Goal: Manage account settings

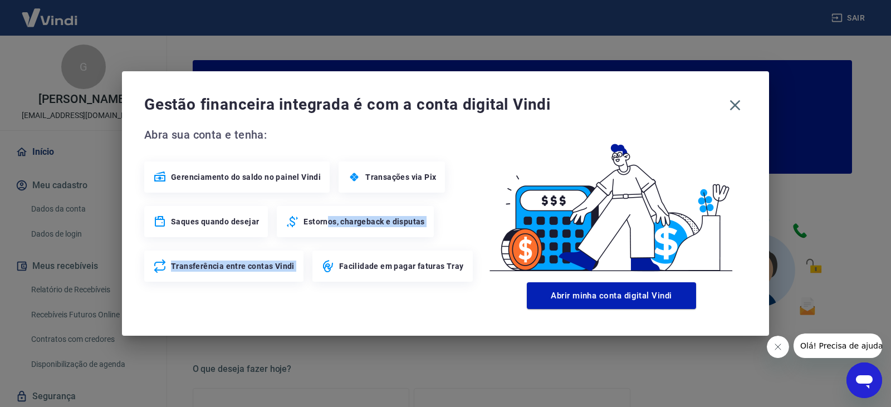
drag, startPoint x: 321, startPoint y: 243, endPoint x: 331, endPoint y: 264, distance: 23.2
click at [326, 262] on div "Gerenciamento do saldo no painel Vindi Transações via Pix Saques quando desejar…" at bounding box center [310, 221] width 332 height 120
click at [350, 264] on span "Facilidade em pagar faturas Tray" at bounding box center [401, 266] width 125 height 11
click at [733, 105] on icon "button" at bounding box center [735, 105] width 18 height 18
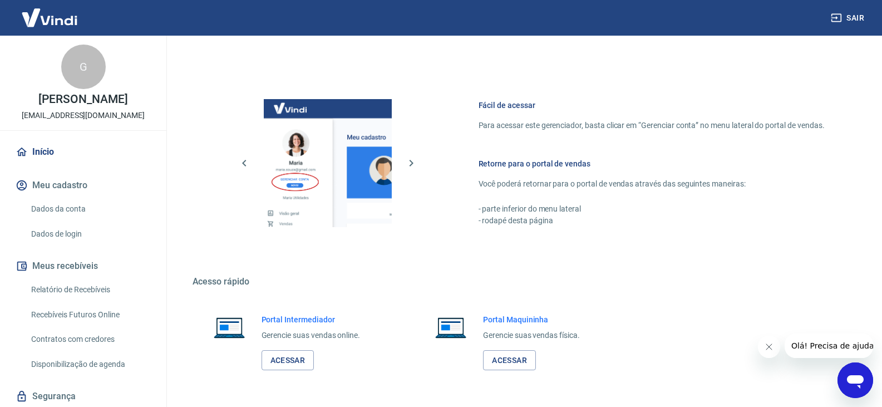
scroll to position [576, 0]
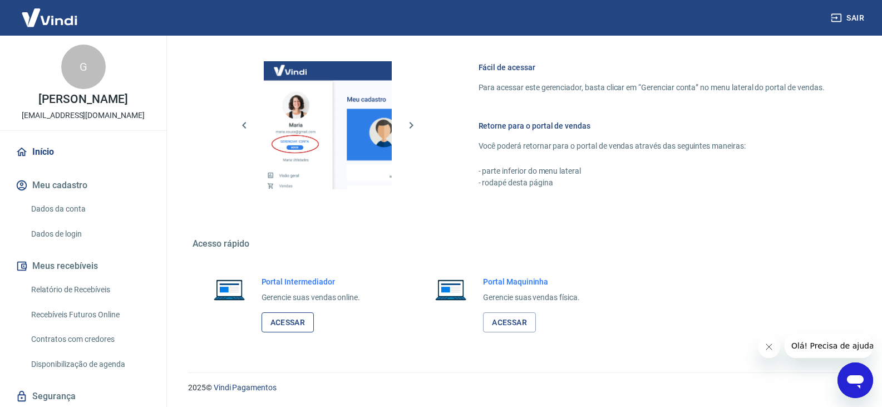
click at [286, 323] on link "Acessar" at bounding box center [288, 322] width 53 height 21
drag, startPoint x: 75, startPoint y: 220, endPoint x: 108, endPoint y: 219, distance: 32.9
click at [74, 220] on link "Dados da conta" at bounding box center [90, 209] width 126 height 23
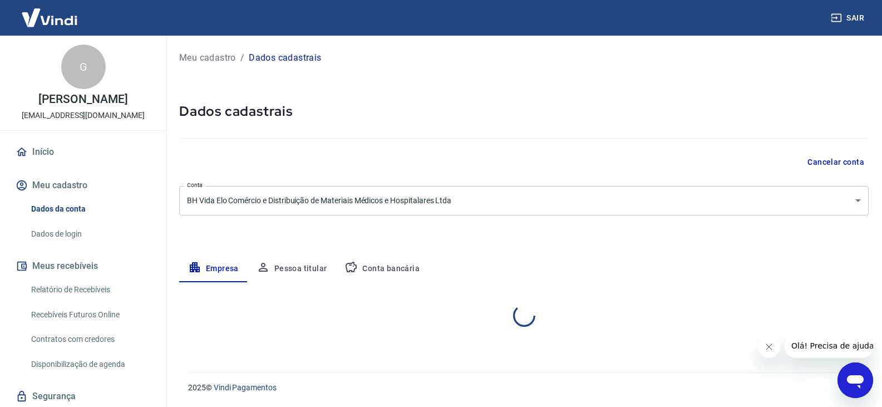
select select "MG"
select select "business"
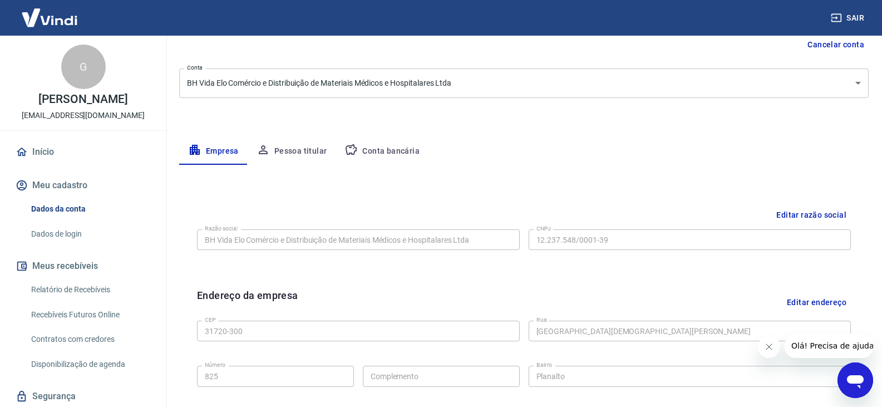
scroll to position [62, 0]
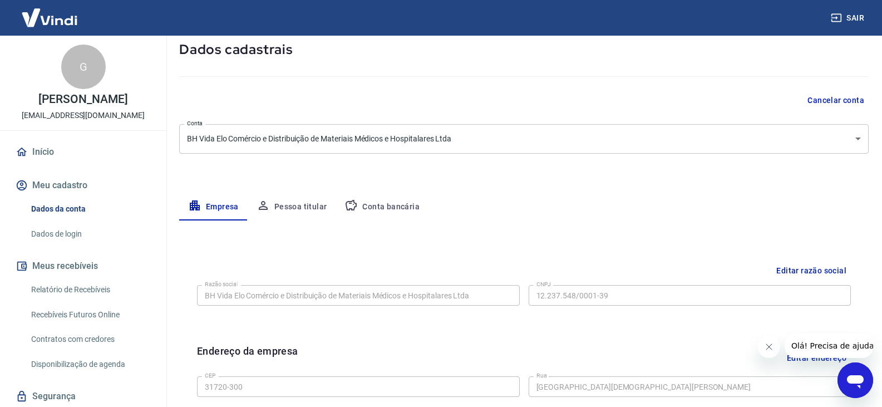
click at [304, 208] on button "Pessoa titular" at bounding box center [292, 207] width 89 height 27
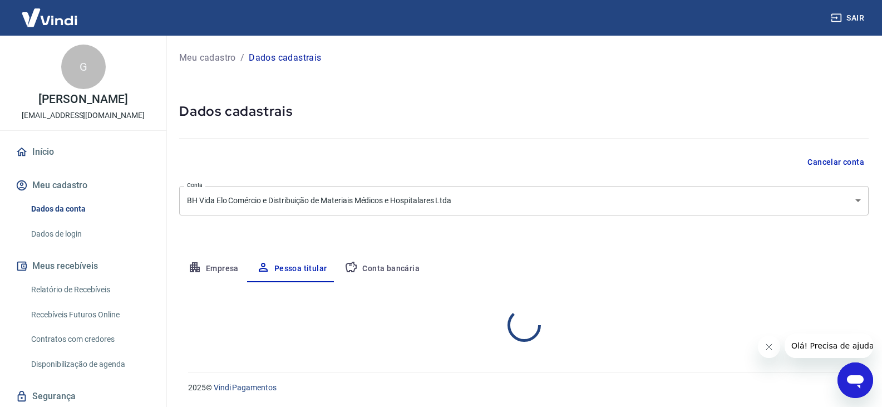
scroll to position [0, 0]
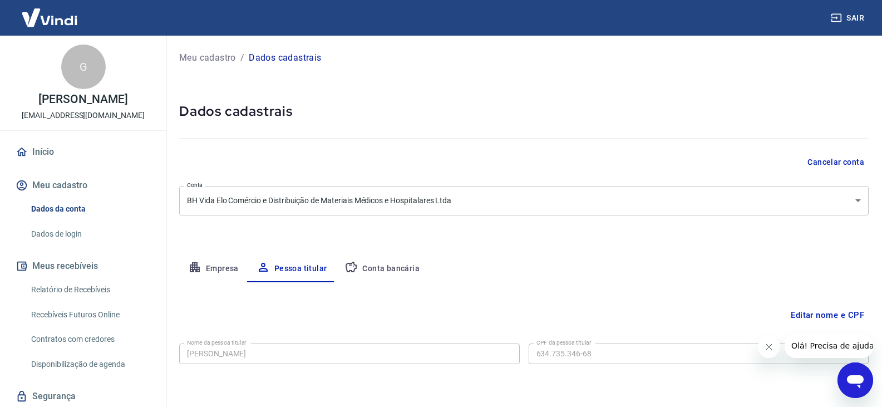
click at [391, 262] on button "Conta bancária" at bounding box center [382, 269] width 93 height 27
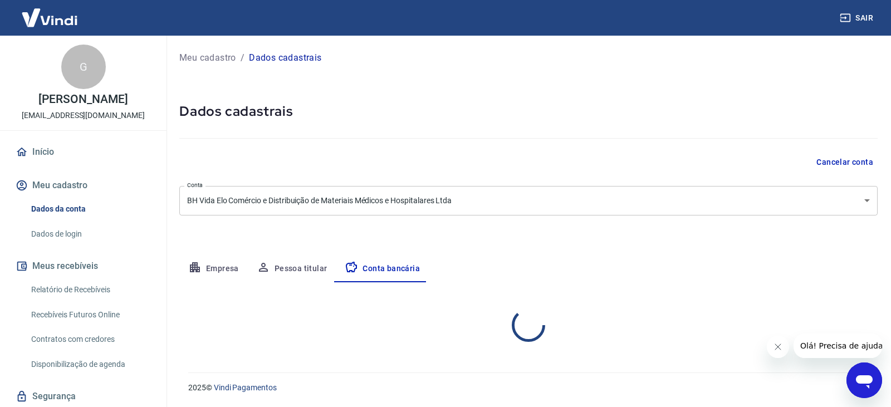
select select "1"
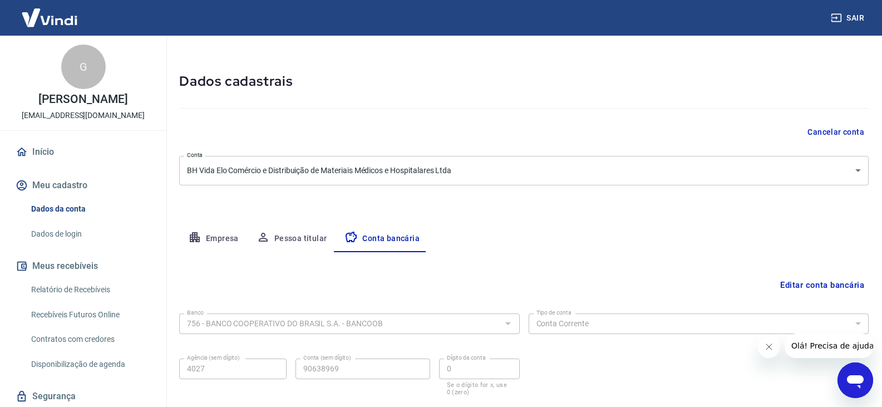
scroll to position [100, 0]
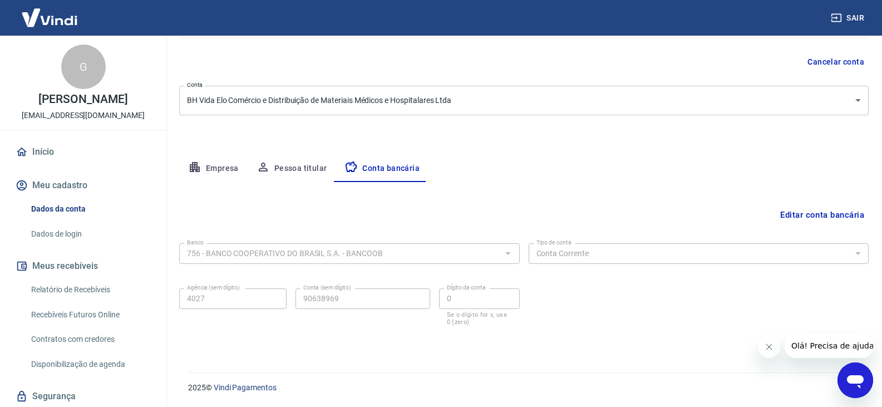
click at [104, 326] on link "Recebíveis Futuros Online" at bounding box center [90, 314] width 126 height 23
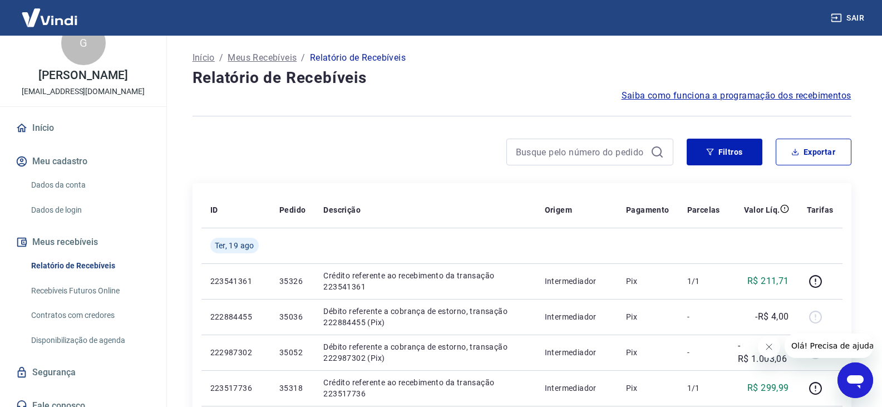
scroll to position [47, 0]
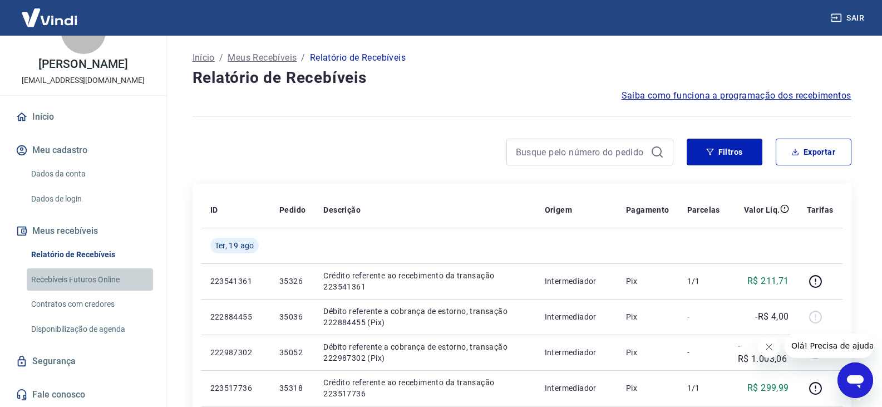
click at [113, 280] on link "Recebíveis Futuros Online" at bounding box center [90, 279] width 126 height 23
